Goal: Task Accomplishment & Management: Use online tool/utility

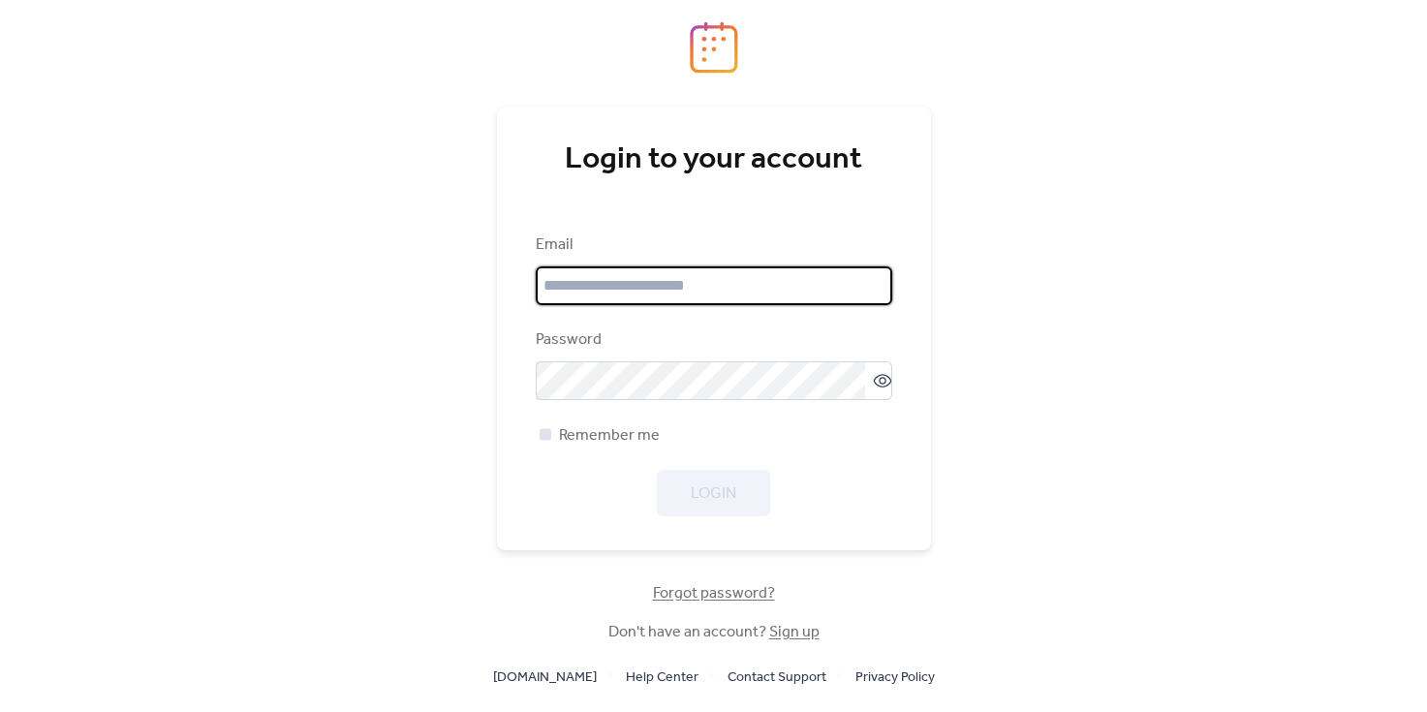
type input "**********"
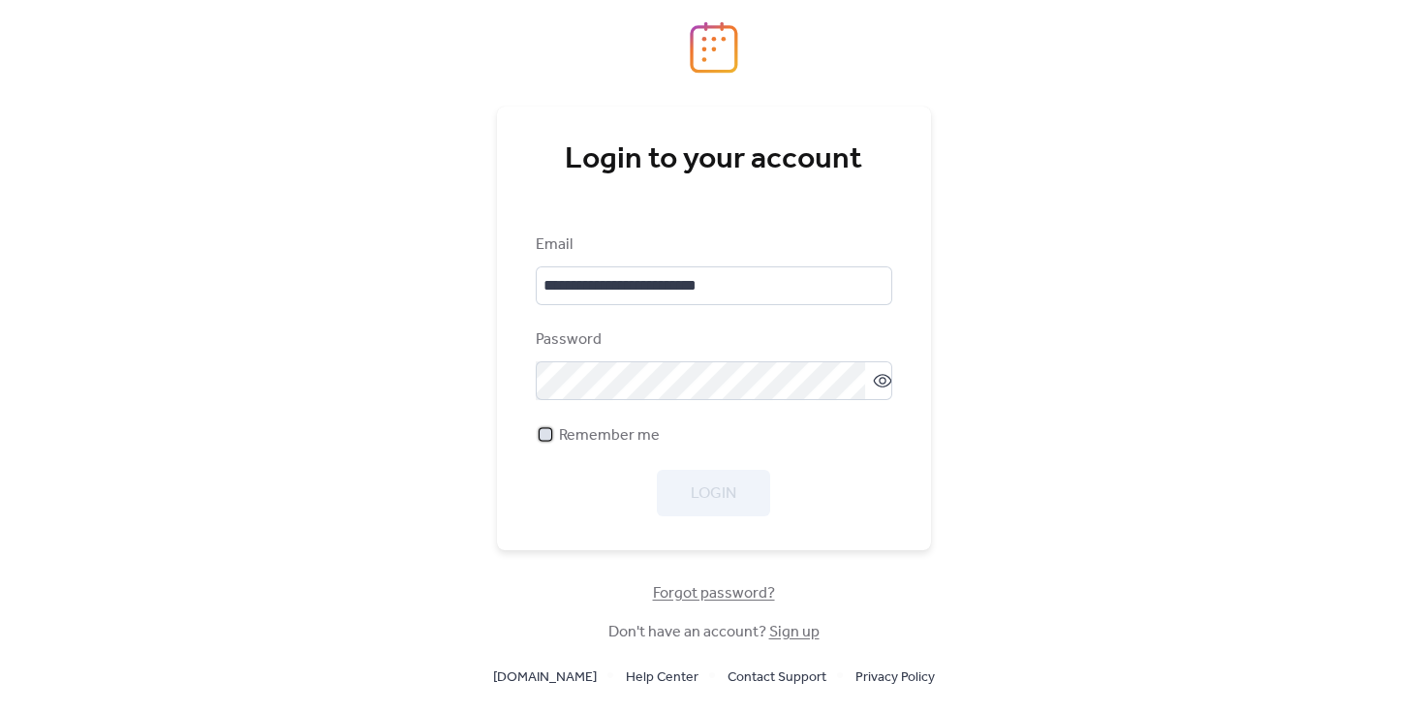
click at [587, 444] on span "Remember me" at bounding box center [609, 435] width 101 height 23
click at [715, 490] on span "Login" at bounding box center [714, 493] width 46 height 23
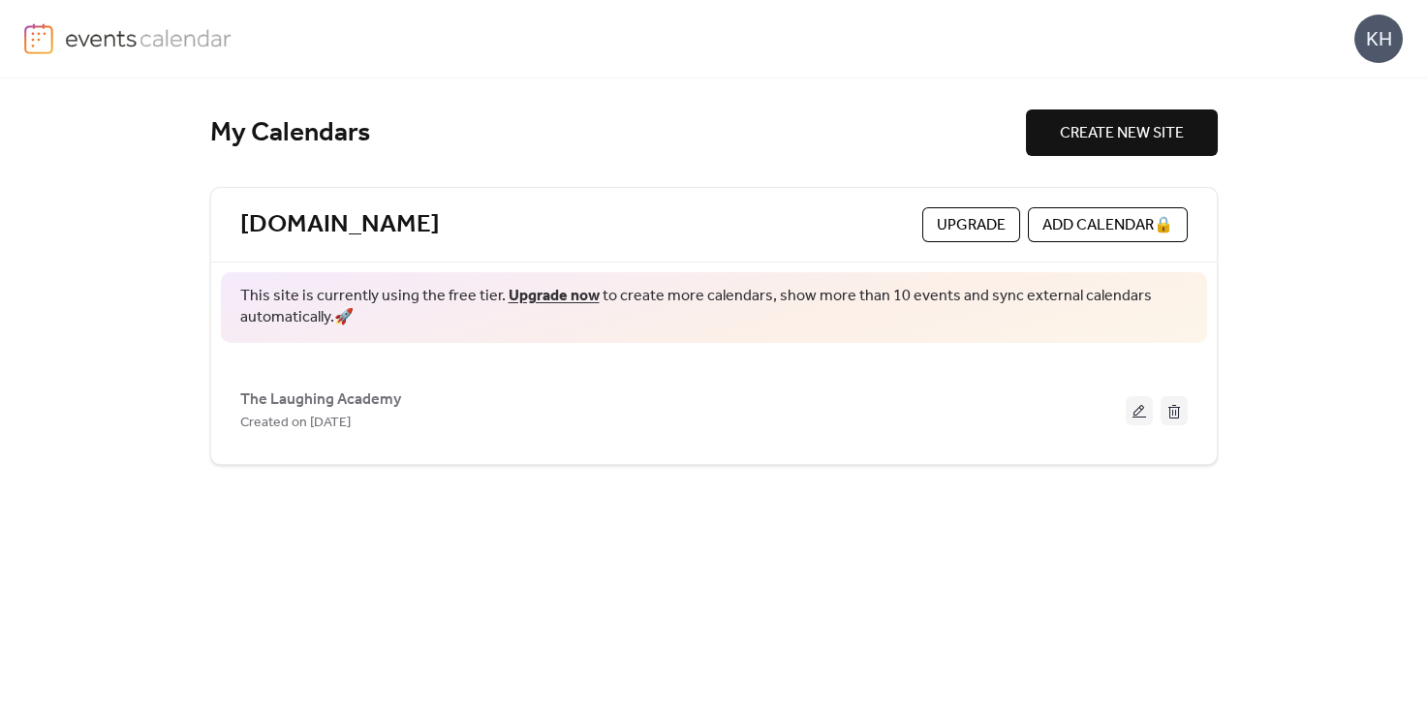
click at [341, 396] on span "The Laughing Academy" at bounding box center [320, 399] width 161 height 23
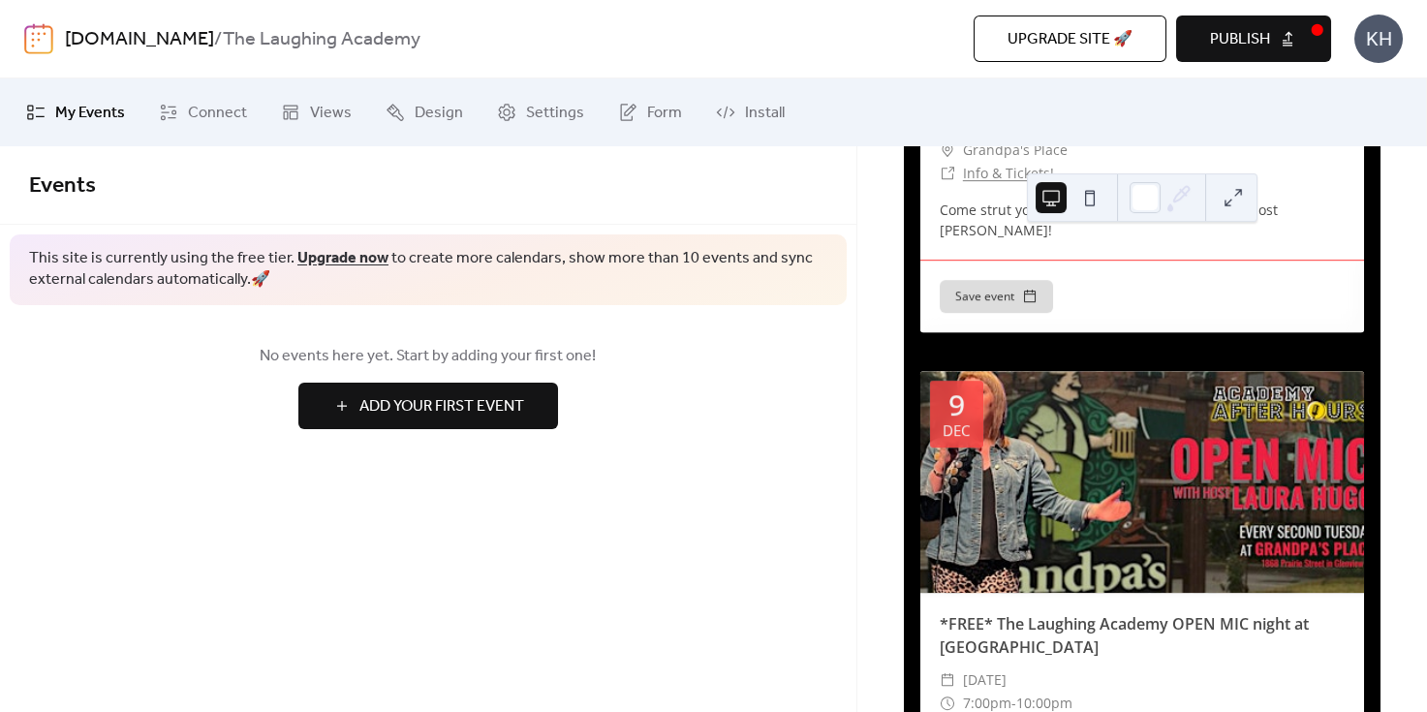
scroll to position [4111, 0]
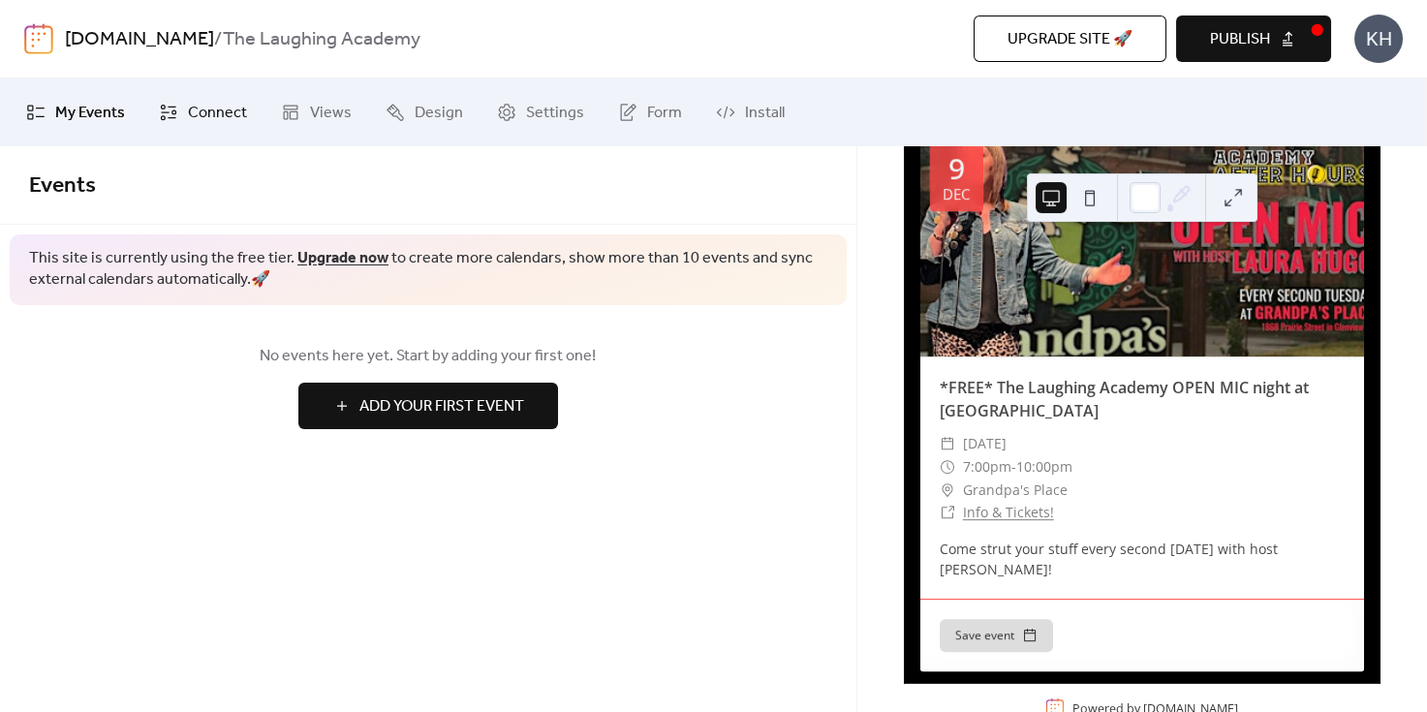
click at [204, 107] on span "Connect" at bounding box center [217, 113] width 59 height 23
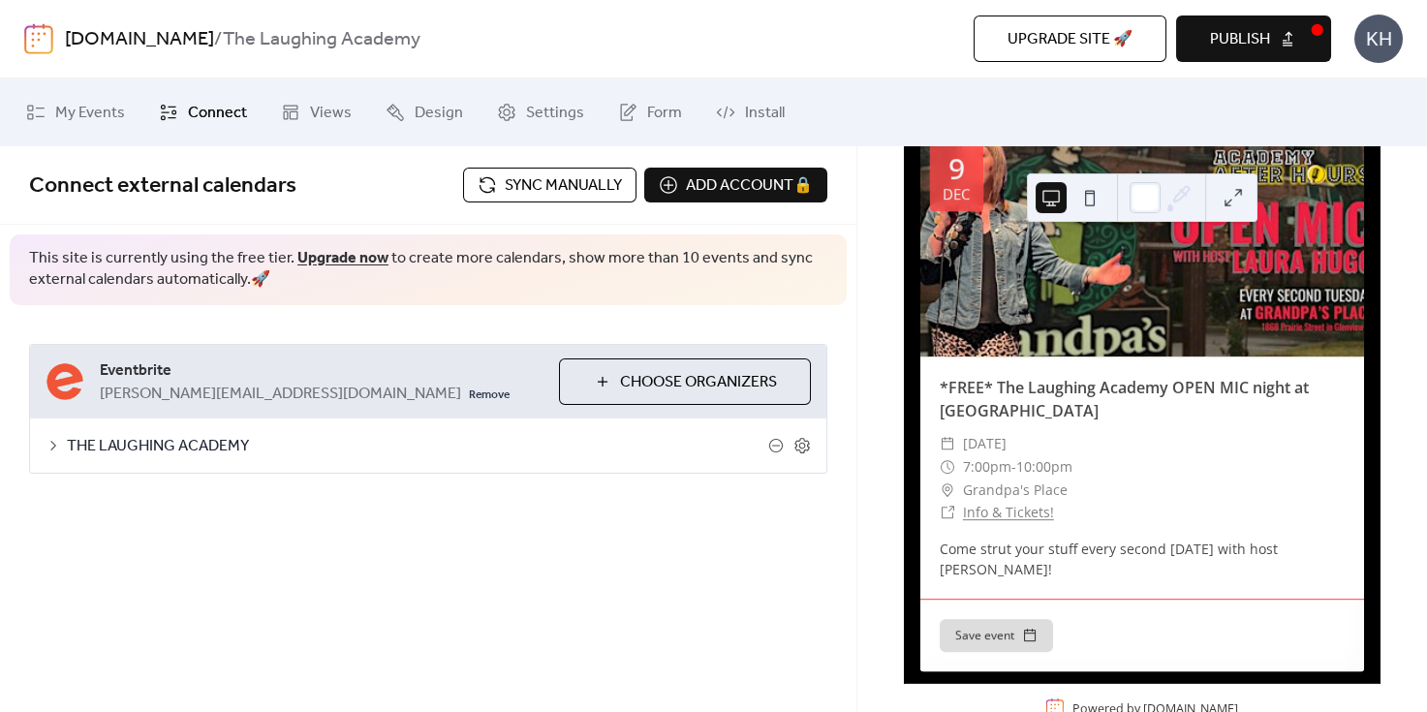
click at [510, 191] on span "Sync manually" at bounding box center [563, 185] width 117 height 23
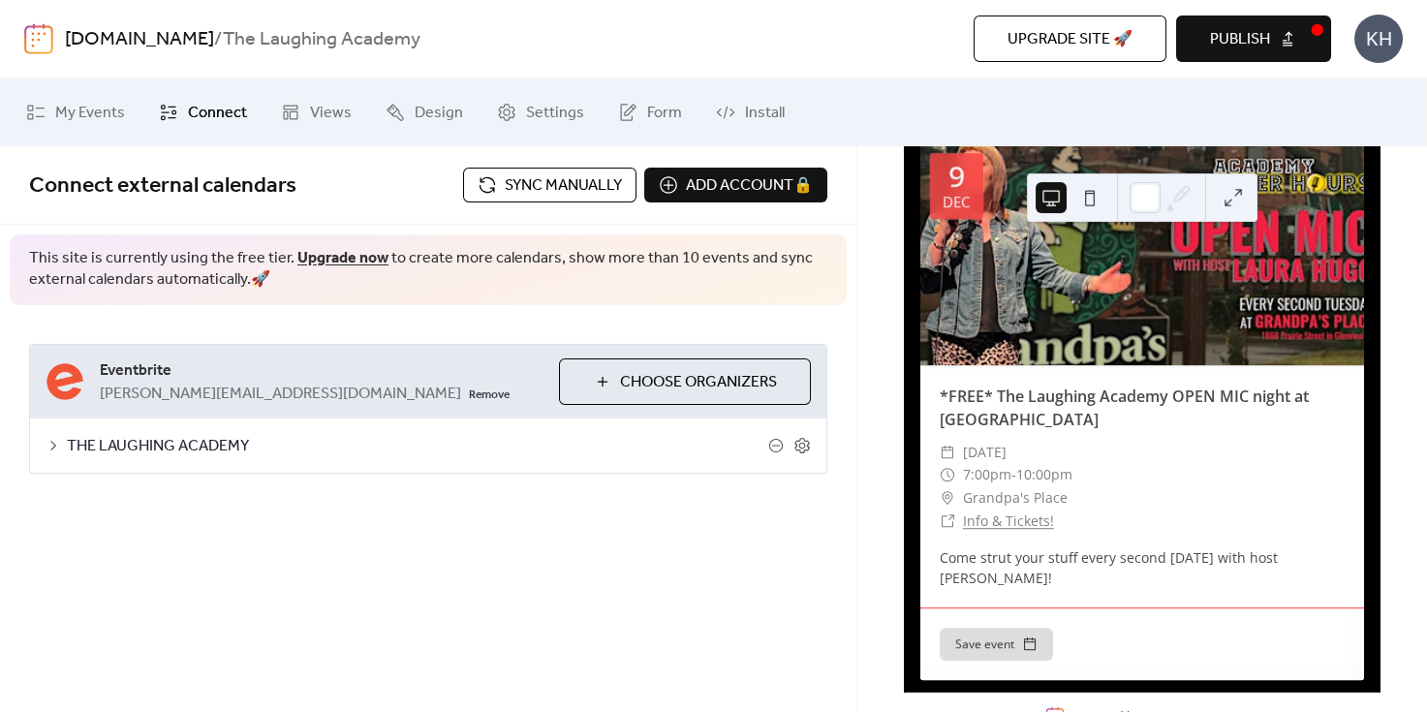
scroll to position [5209, 0]
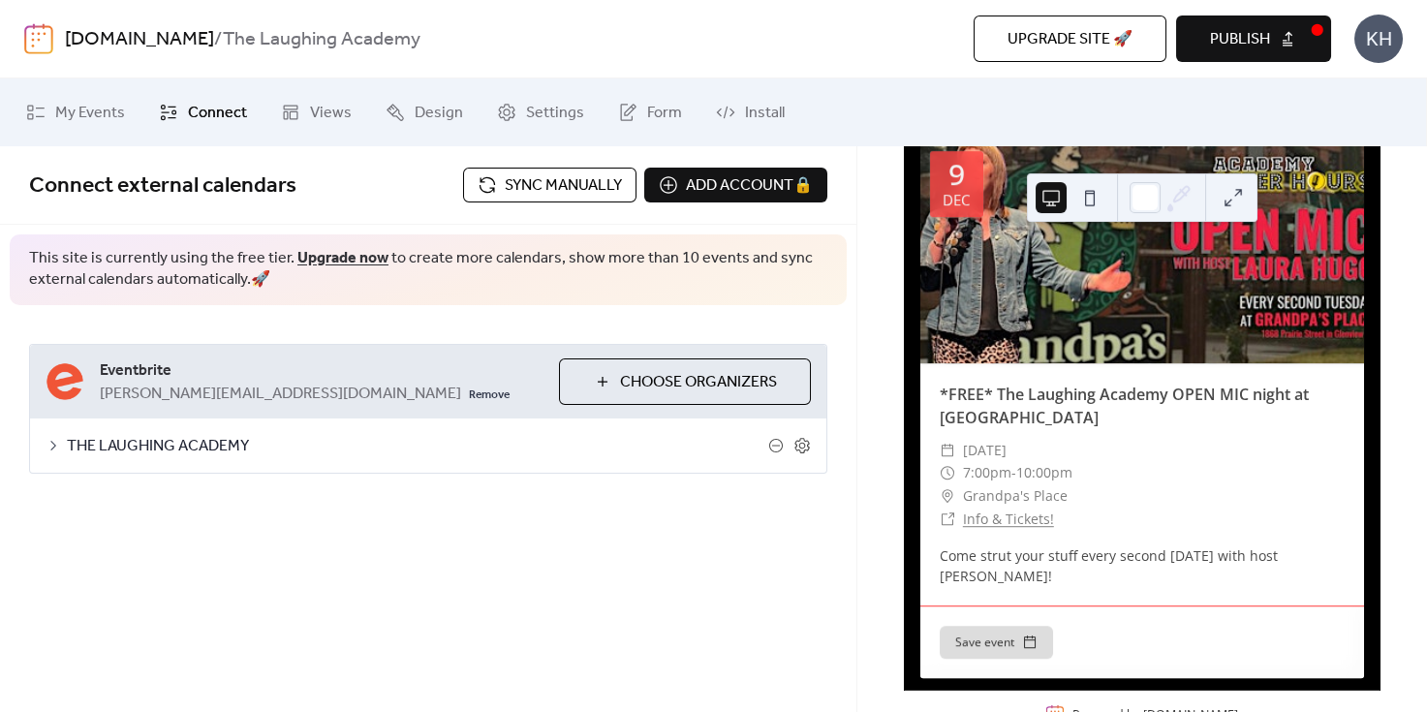
click at [1242, 42] on span "Publish" at bounding box center [1240, 39] width 60 height 23
